Goal: Contribute content: Contribute content

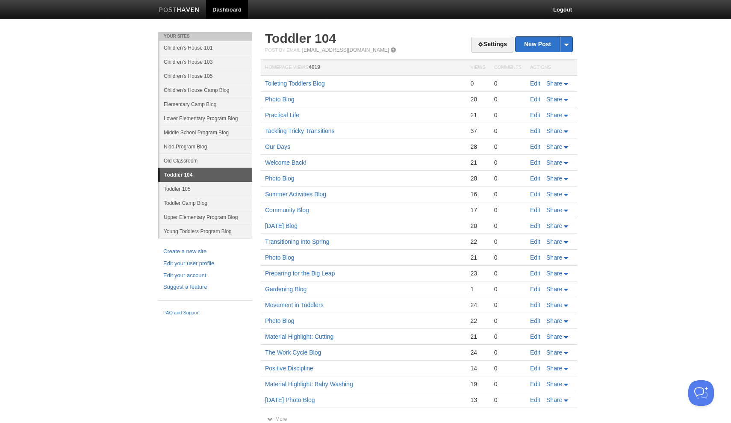
click at [535, 85] on link "Edit" at bounding box center [535, 83] width 10 height 7
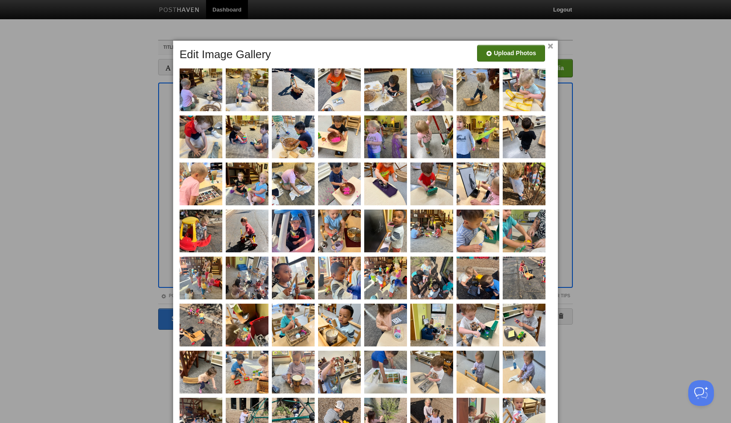
click at [509, 55] on input "file" at bounding box center [254, 57] width 647 height 44
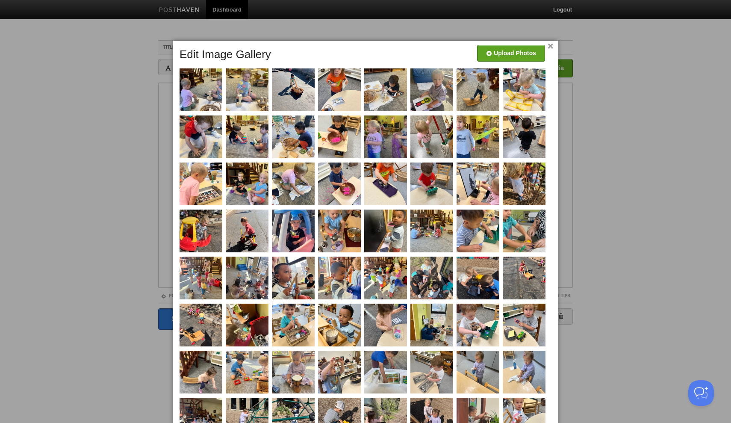
click at [551, 46] on link "×" at bounding box center [551, 46] width 6 height 5
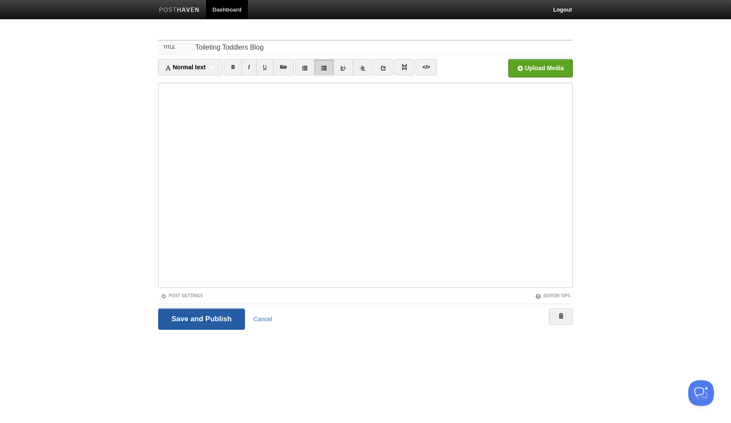
click at [199, 323] on input "Save and Publish" at bounding box center [201, 318] width 87 height 21
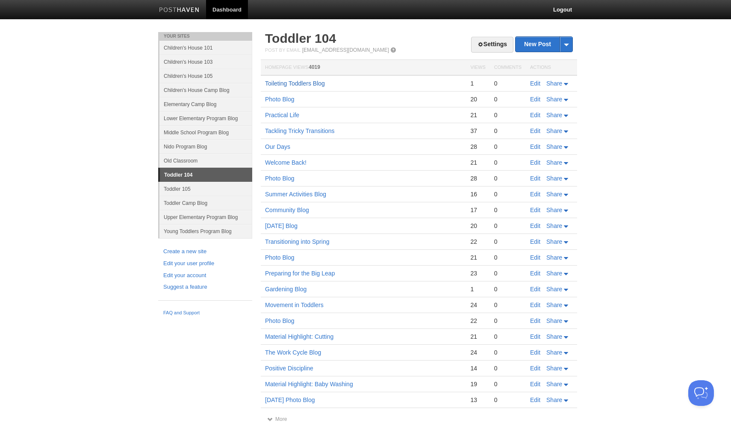
click at [301, 82] on link "Toileting Toddlers Blog" at bounding box center [295, 83] width 60 height 7
click at [305, 83] on link "Toileting Toddlers Blog" at bounding box center [295, 83] width 60 height 7
click at [306, 83] on link "Toileting Toddlers Blog" at bounding box center [295, 83] width 60 height 7
click at [536, 85] on link "Edit" at bounding box center [535, 83] width 10 height 7
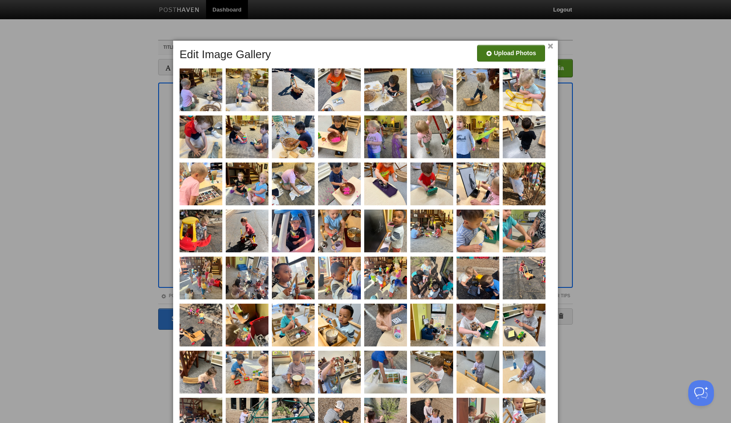
click at [527, 58] on input "file" at bounding box center [254, 57] width 647 height 44
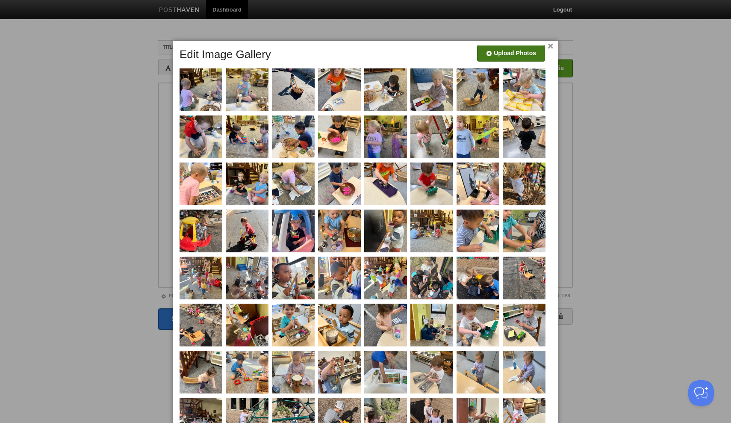
click at [517, 56] on input "file" at bounding box center [254, 57] width 647 height 44
